Goal: Task Accomplishment & Management: Manage account settings

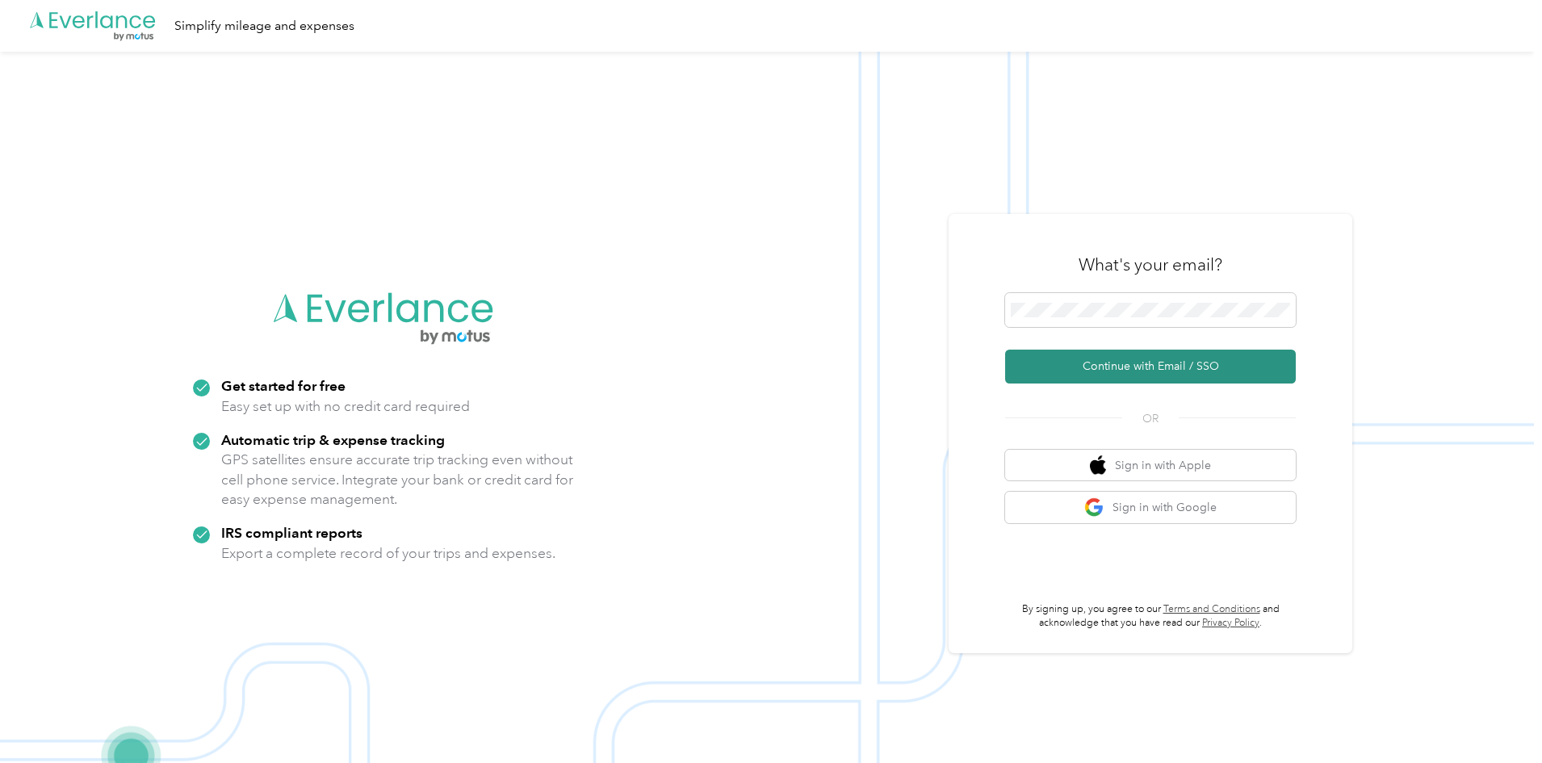
click at [1161, 371] on button "Continue with Email / SSO" at bounding box center [1150, 366] width 291 height 34
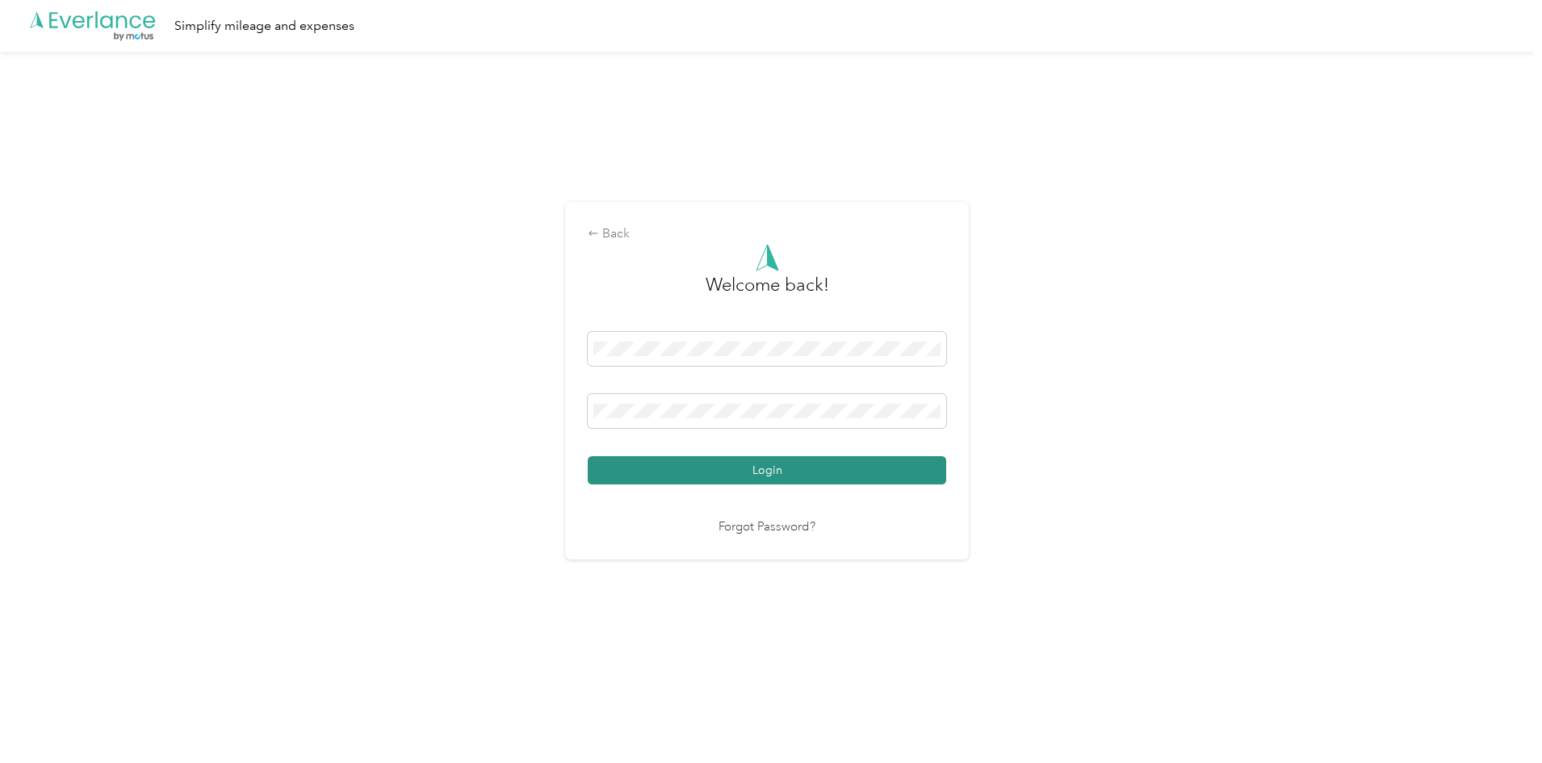
click at [817, 471] on button "Login" at bounding box center [767, 470] width 358 height 28
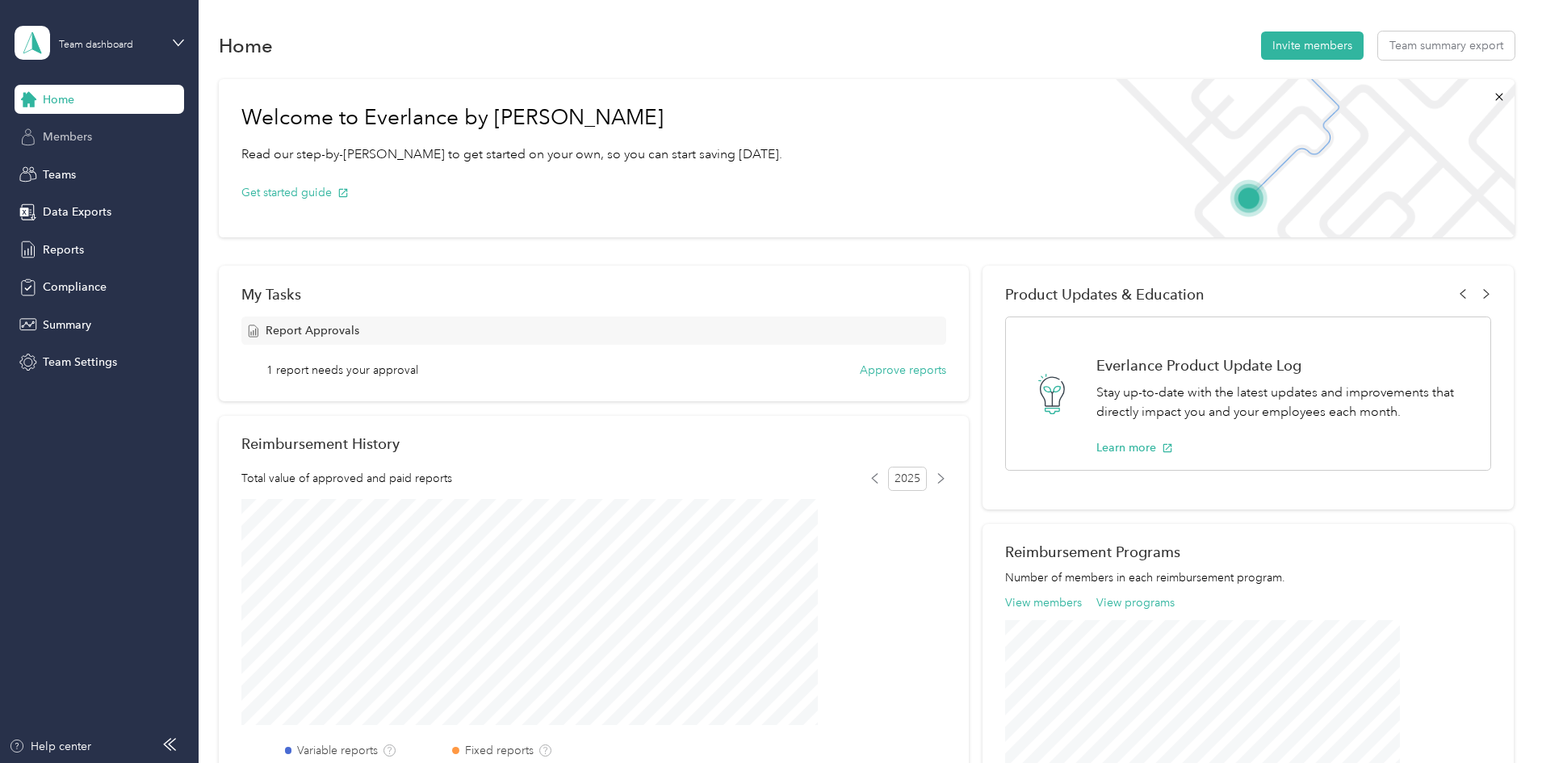
click at [86, 130] on span "Members" at bounding box center [67, 136] width 49 height 17
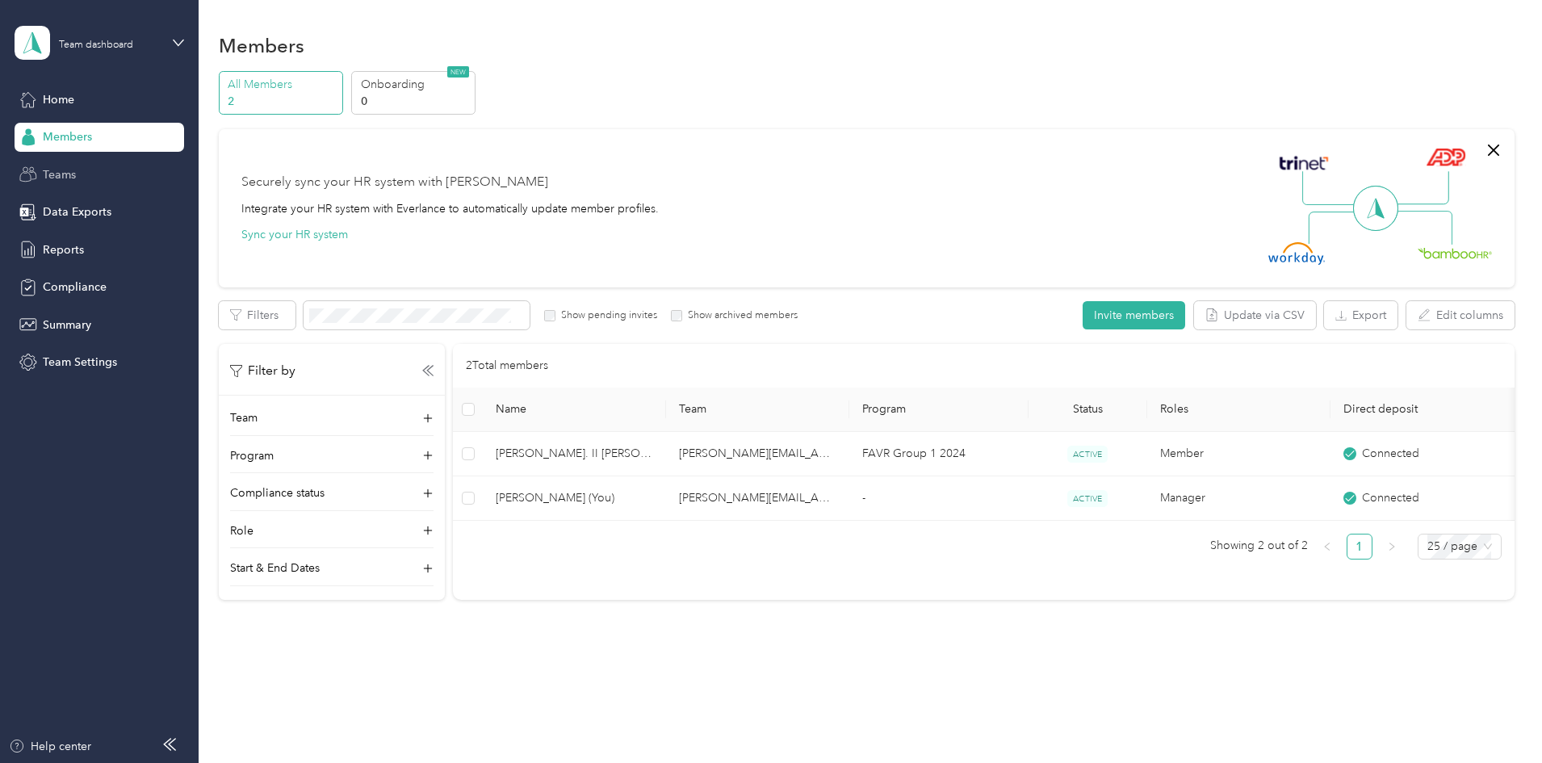
click at [69, 170] on span "Teams" at bounding box center [59, 174] width 33 height 17
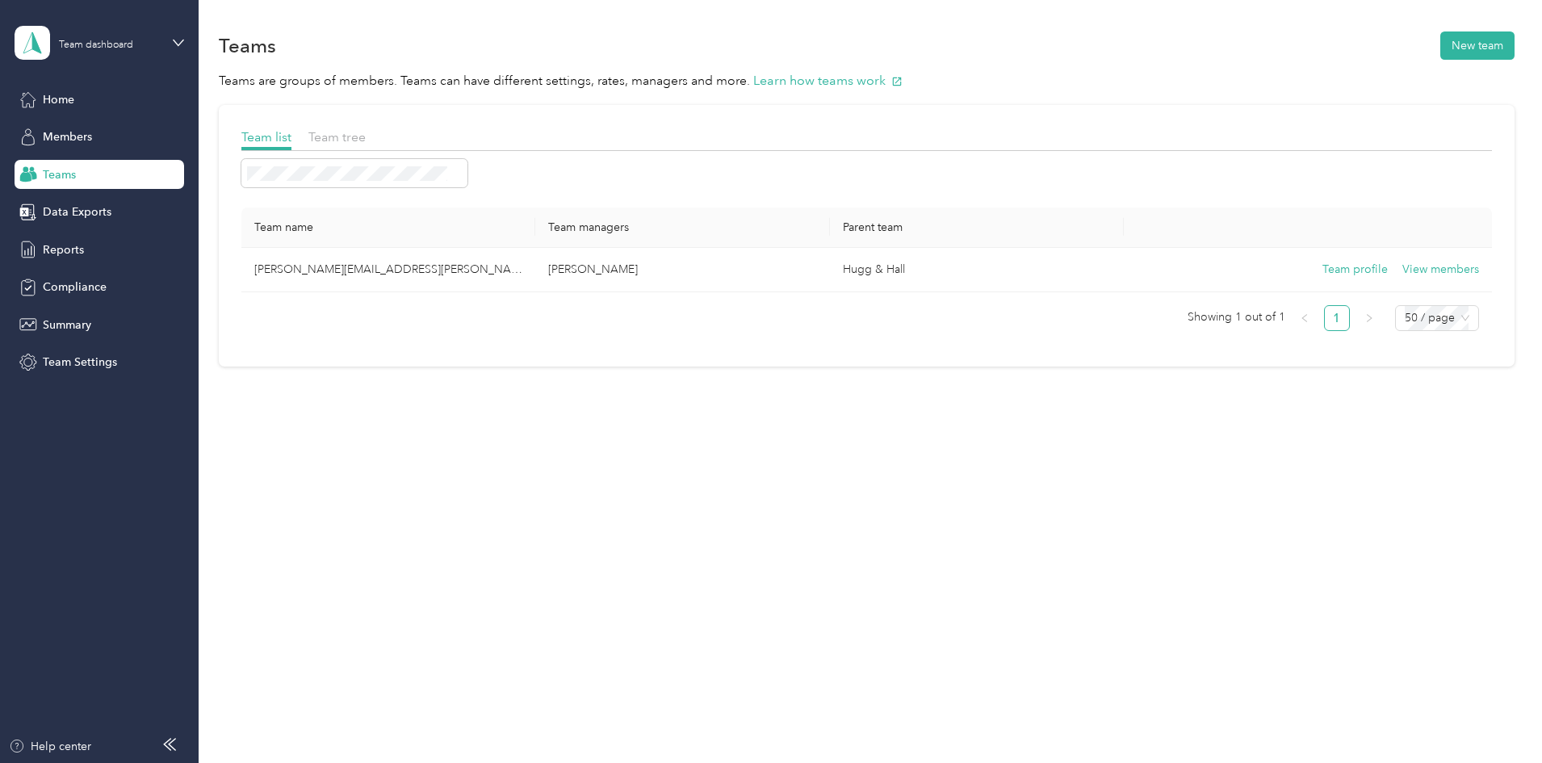
click at [69, 264] on div "Home Members Teams Data Exports Reports Compliance Summary Team Settings" at bounding box center [100, 231] width 170 height 292
click at [69, 253] on span "Reports" at bounding box center [63, 249] width 41 height 17
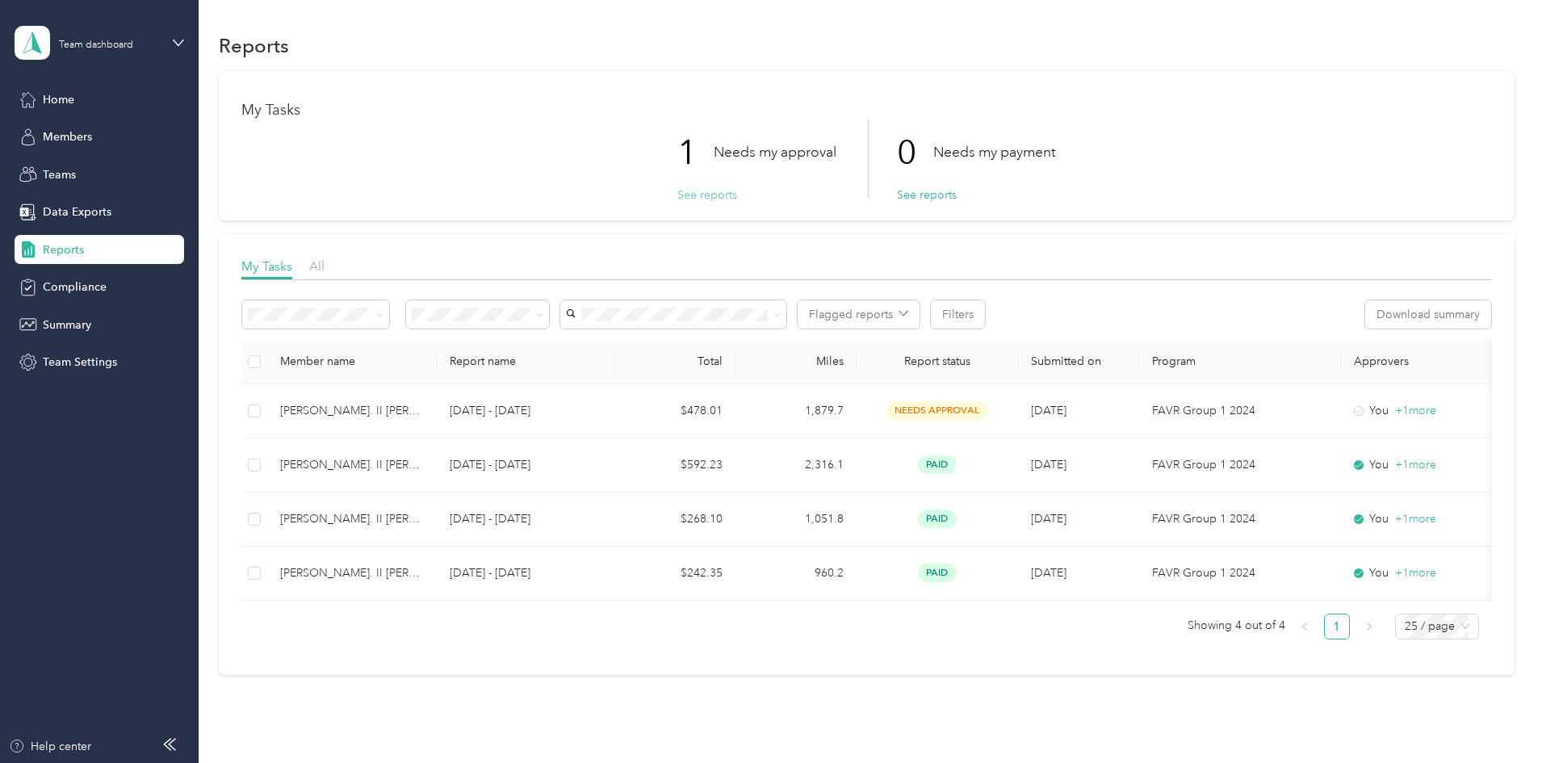
click at [692, 195] on button "See reports" at bounding box center [707, 194] width 60 height 17
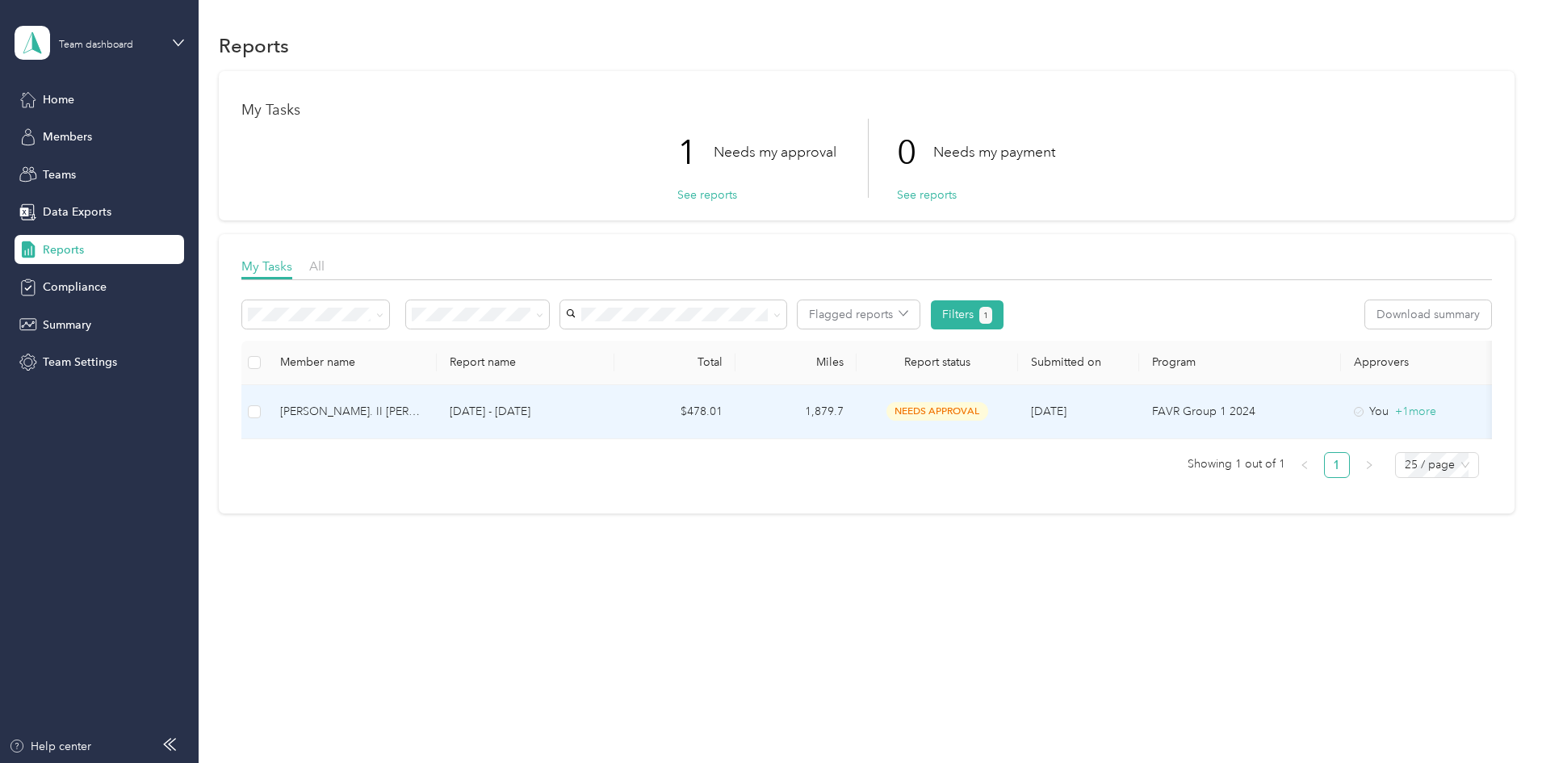
click at [988, 409] on span "needs approval" at bounding box center [937, 411] width 102 height 19
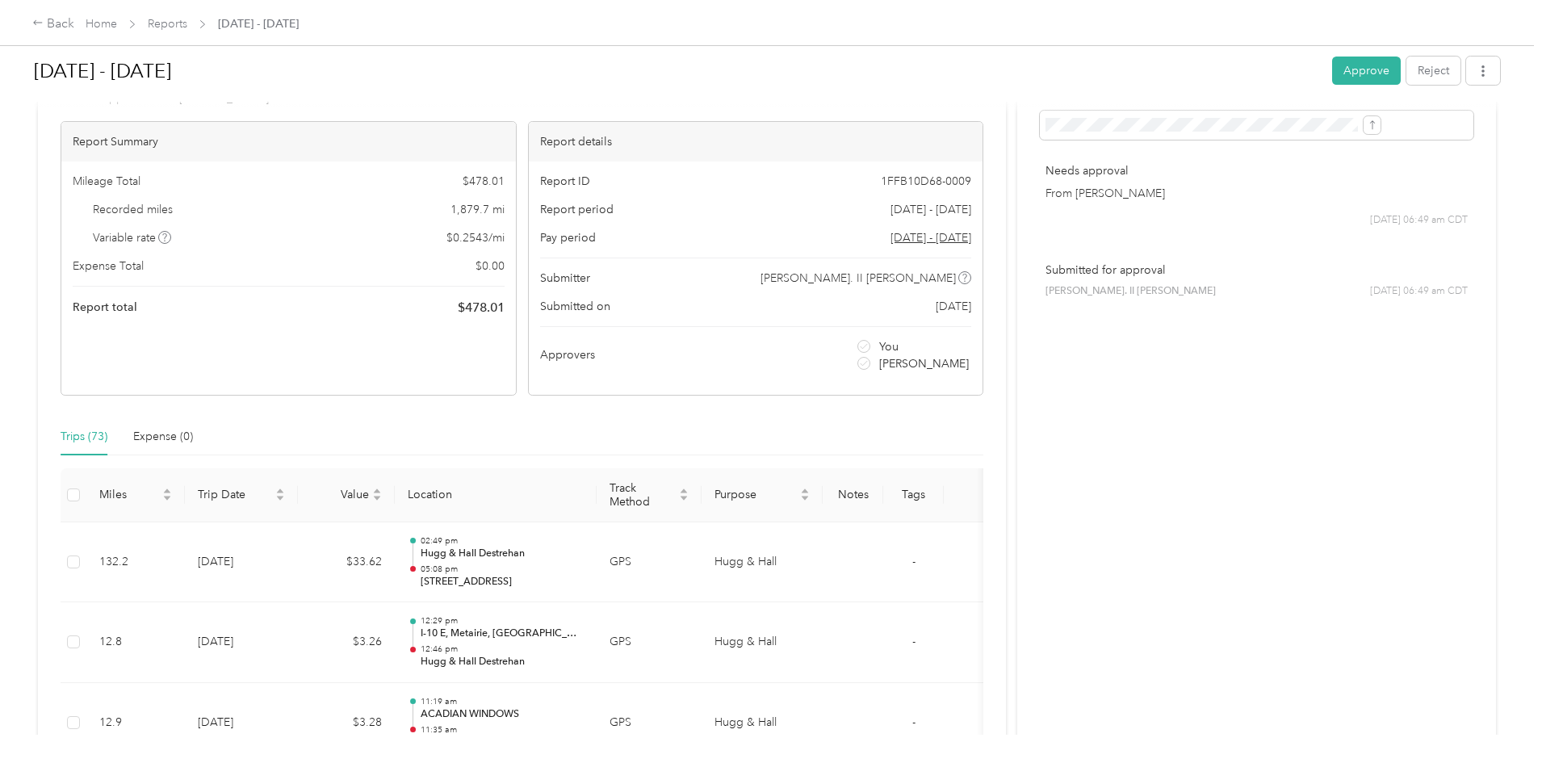
scroll to position [81, 0]
click at [1332, 77] on button "Approve" at bounding box center [1366, 71] width 69 height 28
